Goal: Transaction & Acquisition: Purchase product/service

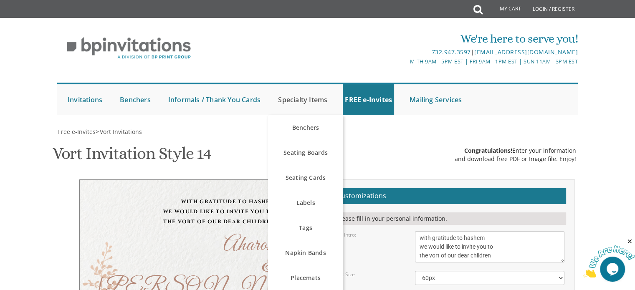
scroll to position [52, 0]
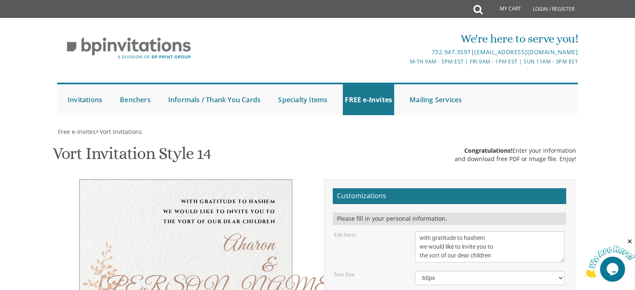
drag, startPoint x: 501, startPoint y: 205, endPoint x: 477, endPoint y: 205, distance: 24.6
type textarea "Tuesday, September 2 5:30-7:00 | Yeshiva Ohr Yisrael 1458 Holly Ln | Atlanta, Ga"
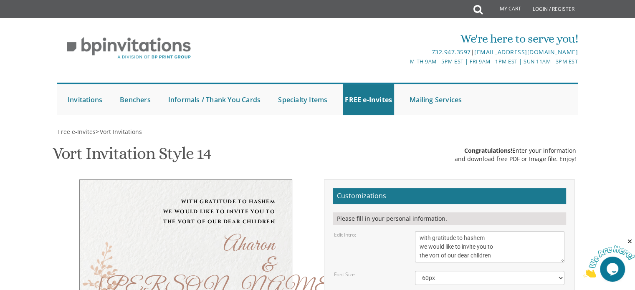
drag, startPoint x: 447, startPoint y: 183, endPoint x: 414, endPoint y: 166, distance: 36.8
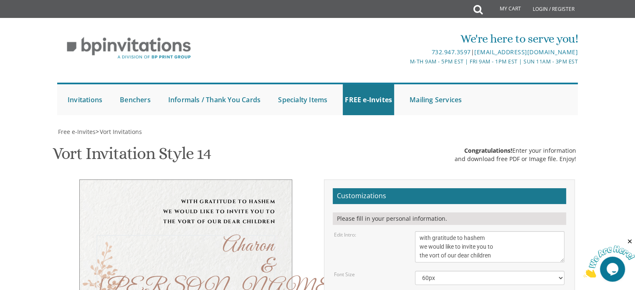
drag, startPoint x: 424, startPoint y: 172, endPoint x: 394, endPoint y: 169, distance: 30.2
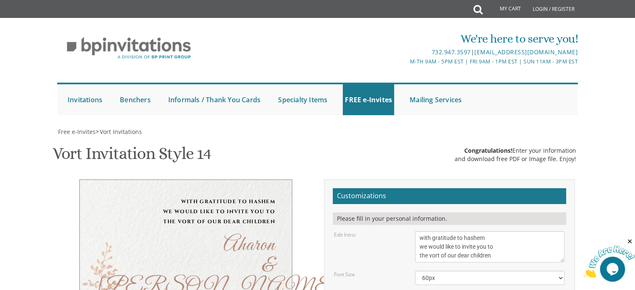
scroll to position [0, 0]
click at [297, 157] on div "Vort Invitation Style 14 SKU: vort013 Congratulations! Enter your information a…" at bounding box center [318, 154] width 530 height 33
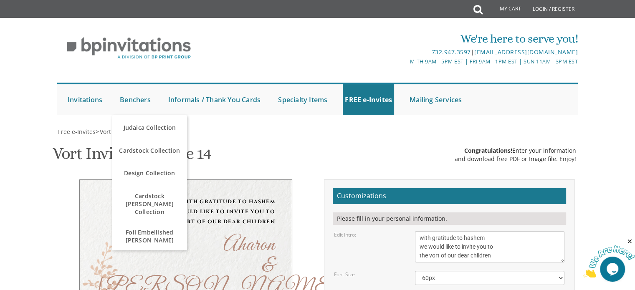
scroll to position [19, 0]
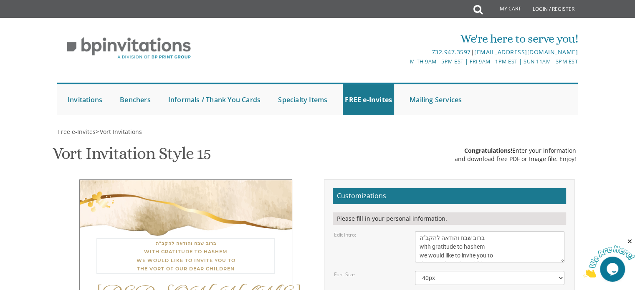
drag, startPoint x: 486, startPoint y: 81, endPoint x: 410, endPoint y: 83, distance: 76.4
click at [410, 231] on div "With much gratitude to Hashem We would like to invite you to The vort of our de…" at bounding box center [490, 246] width 162 height 31
click at [421, 231] on textarea "With much gratitude to Hashem We would like to invite you to The vort of our de…" at bounding box center [489, 246] width 149 height 31
type textarea "with gratitude to hashem we would like to invite you to the vort of our dear ch…"
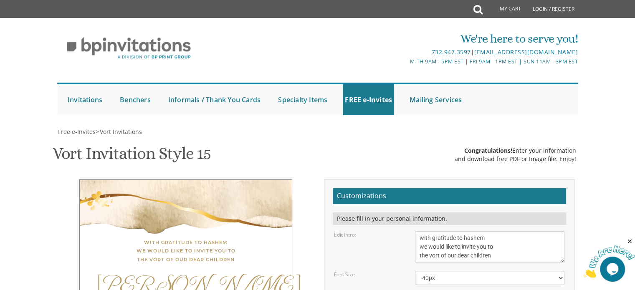
click at [437, 271] on select "40px 50px 60px" at bounding box center [489, 278] width 149 height 14
click at [415, 271] on select "40px 50px 60px" at bounding box center [489, 278] width 149 height 14
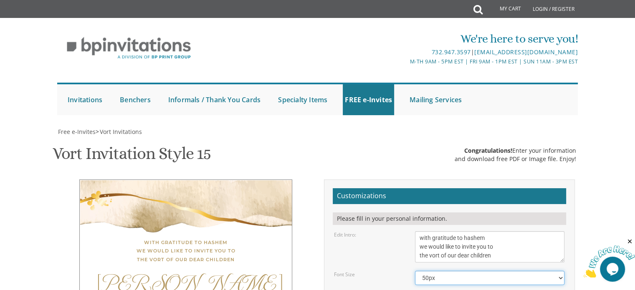
click at [458, 271] on select "40px 50px 60px" at bounding box center [489, 278] width 149 height 14
click at [415, 271] on select "40px 50px 60px" at bounding box center [489, 278] width 149 height 14
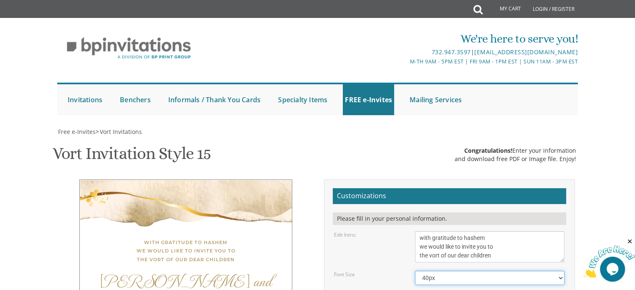
click at [466, 271] on select "40px 50px 60px" at bounding box center [489, 278] width 149 height 14
select select "60px"
click at [415, 271] on select "40px 50px 60px" at bounding box center [489, 278] width 149 height 14
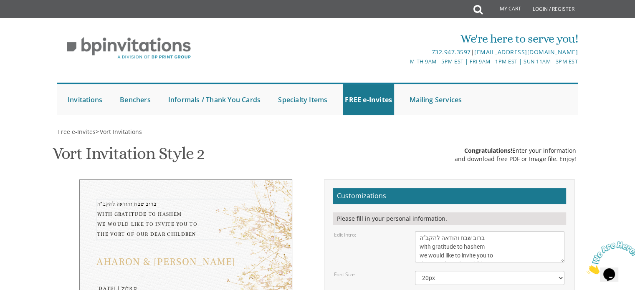
drag, startPoint x: 485, startPoint y: 79, endPoint x: 407, endPoint y: 86, distance: 78.8
click at [407, 231] on div "Edit Intro: With gratitude to Hashem We would like to invite you to The vort of…" at bounding box center [449, 246] width 243 height 31
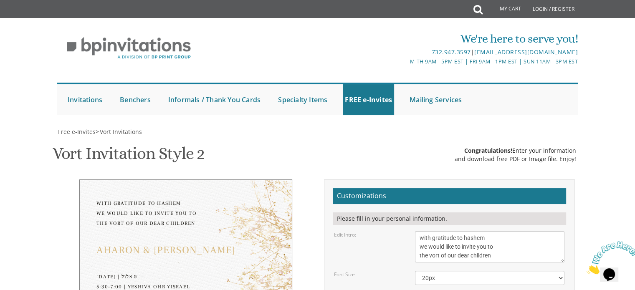
click at [407, 231] on div "Edit Intro: With gratitude to Hashem We would like to invite you to The vort of…" at bounding box center [449, 246] width 243 height 31
type textarea "ברוב שבח והודאה להקב”ה with gratitude to hashem we would like to invite you to …"
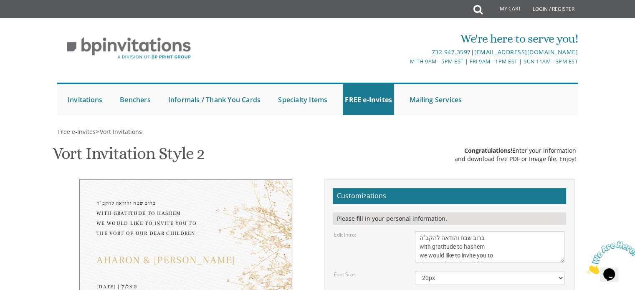
click at [413, 231] on div "With gratitude to Hashem We would like to invite you to The vort of our children" at bounding box center [490, 246] width 162 height 31
click at [437, 271] on select "20px 30px 40px 50px" at bounding box center [489, 278] width 149 height 14
click at [415, 271] on select "20px 30px 40px 50px" at bounding box center [489, 278] width 149 height 14
click at [465, 271] on select "20px 30px 40px 50px" at bounding box center [489, 278] width 149 height 14
click at [415, 271] on select "20px 30px 40px 50px" at bounding box center [489, 278] width 149 height 14
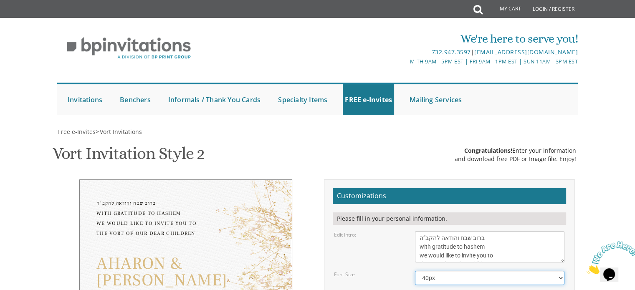
click at [475, 271] on select "20px 30px 40px 50px" at bounding box center [489, 278] width 149 height 14
click at [415, 271] on select "20px 30px 40px 50px" at bounding box center [489, 278] width 149 height 14
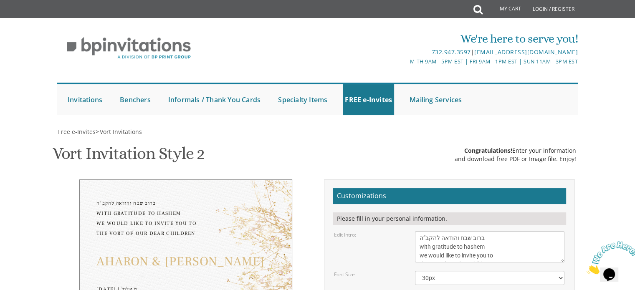
click at [445, 271] on select "20px 30px 40px 50px" at bounding box center [489, 278] width 149 height 14
click at [415, 271] on select "20px 30px 40px 50px" at bounding box center [489, 278] width 149 height 14
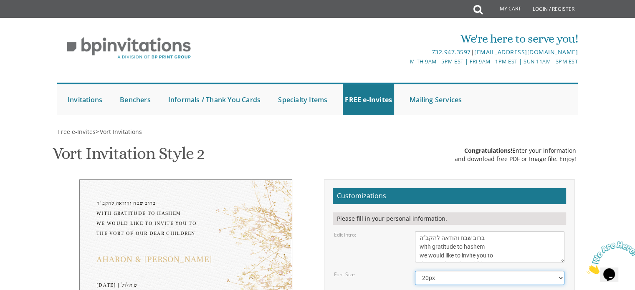
click at [430, 271] on select "20px 30px 40px 50px" at bounding box center [489, 278] width 149 height 14
select select "30px"
click at [415, 271] on select "20px 30px 40px 50px" at bounding box center [489, 278] width 149 height 14
